Goal: Task Accomplishment & Management: Manage account settings

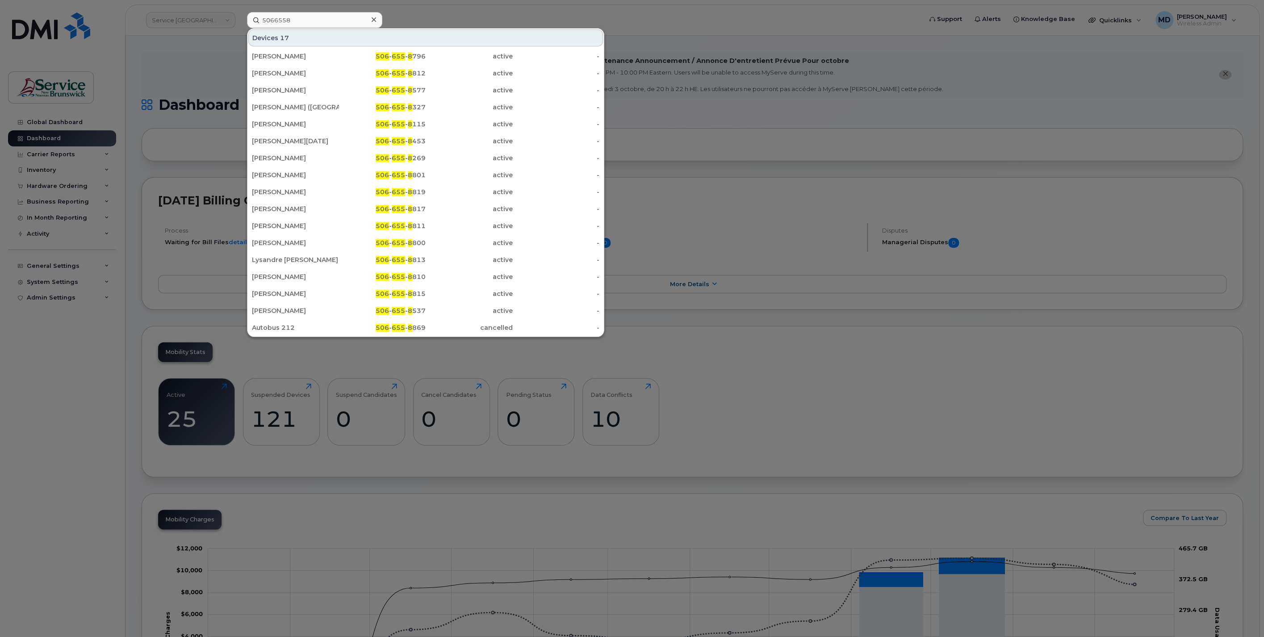
click at [105, 46] on div at bounding box center [632, 318] width 1264 height 637
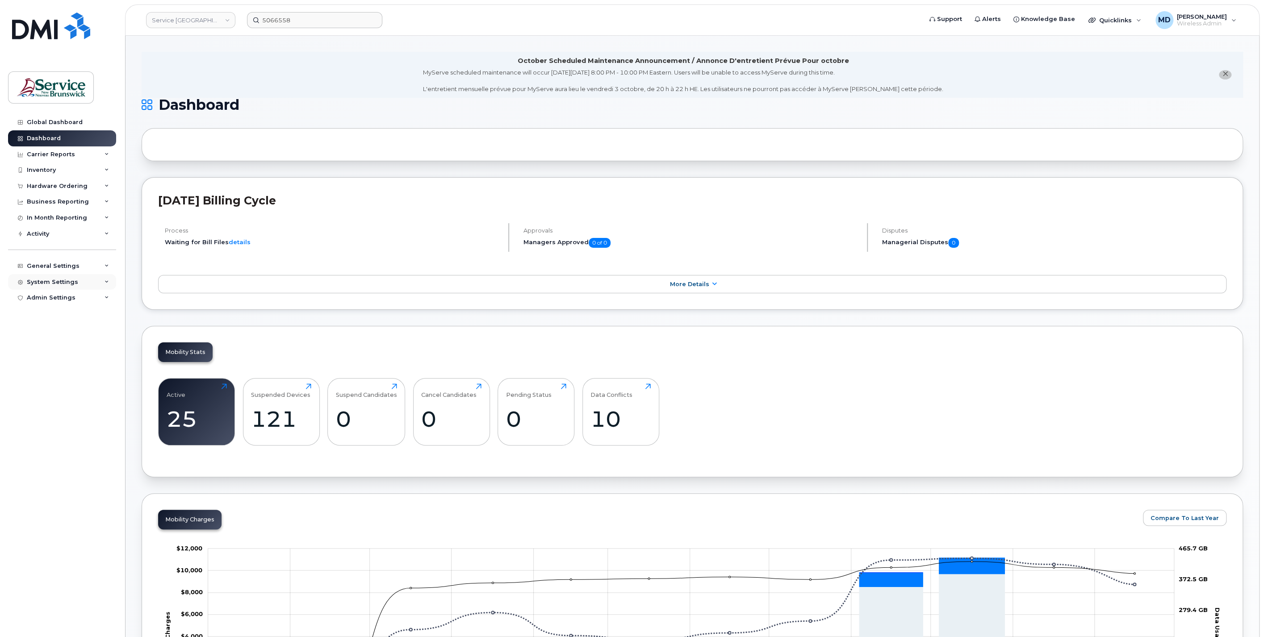
click at [59, 285] on div "System Settings" at bounding box center [52, 282] width 51 height 7
click at [36, 419] on div "Users" at bounding box center [40, 418] width 18 height 8
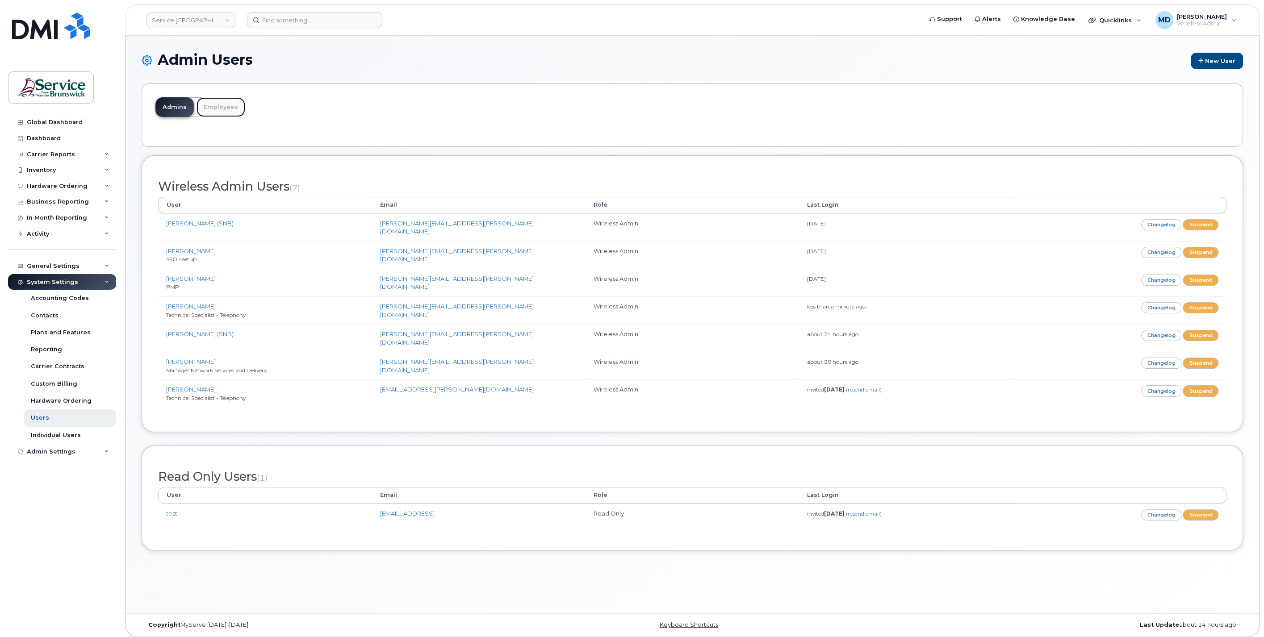
click at [221, 105] on link "Employees" at bounding box center [221, 107] width 49 height 20
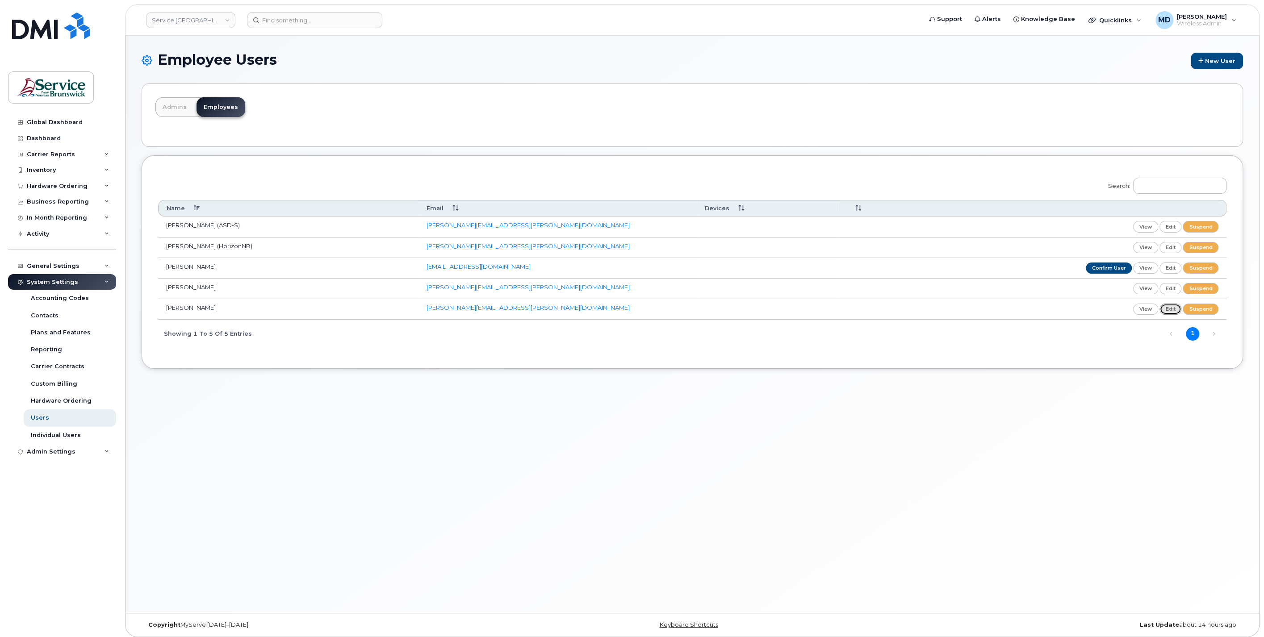
click at [1178, 310] on link "edit" at bounding box center [1170, 309] width 22 height 11
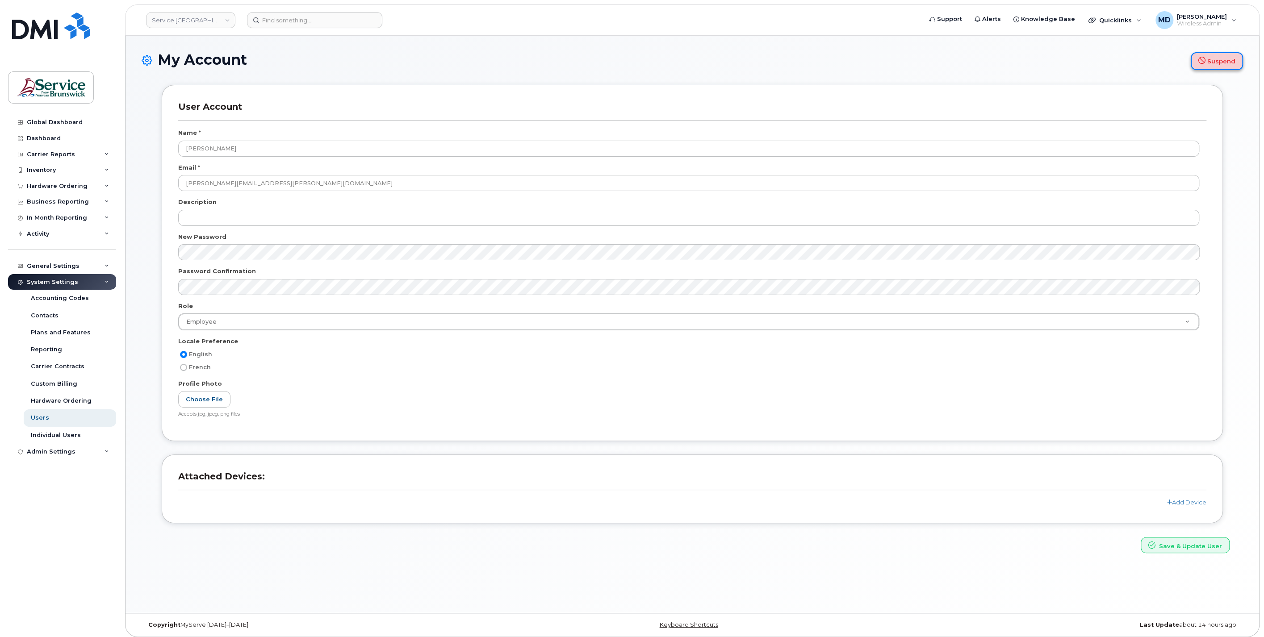
click at [1220, 63] on button "Suspend" at bounding box center [1217, 61] width 52 height 18
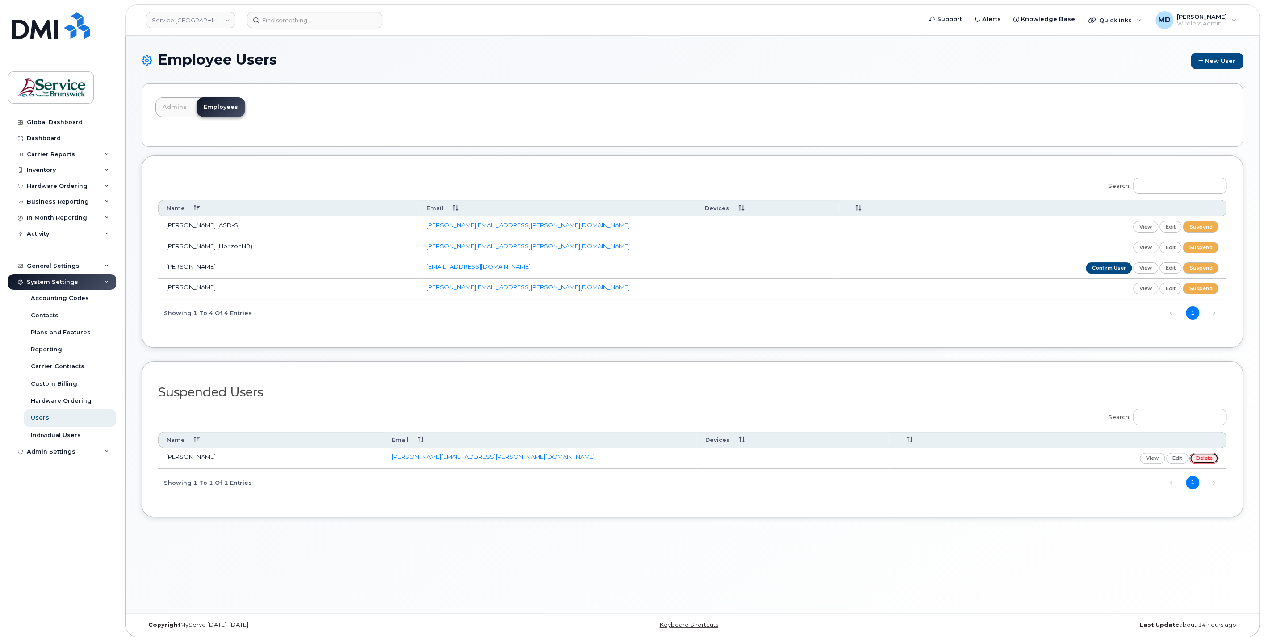
click at [1212, 457] on link "delete" at bounding box center [1203, 458] width 29 height 11
